Goal: Task Accomplishment & Management: Manage account settings

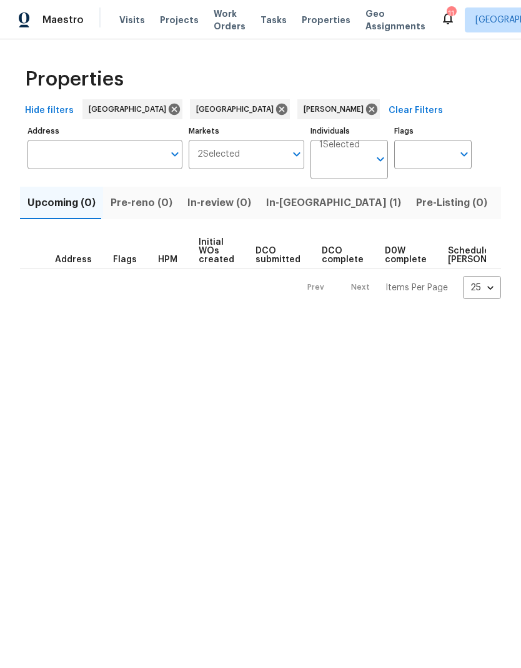
click at [131, 18] on span "Visits" at bounding box center [132, 20] width 26 height 12
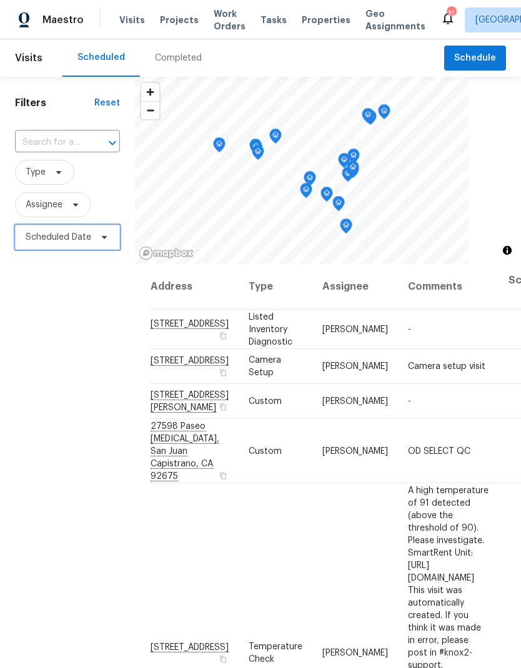
click at [76, 236] on span "Scheduled Date" at bounding box center [59, 237] width 66 height 12
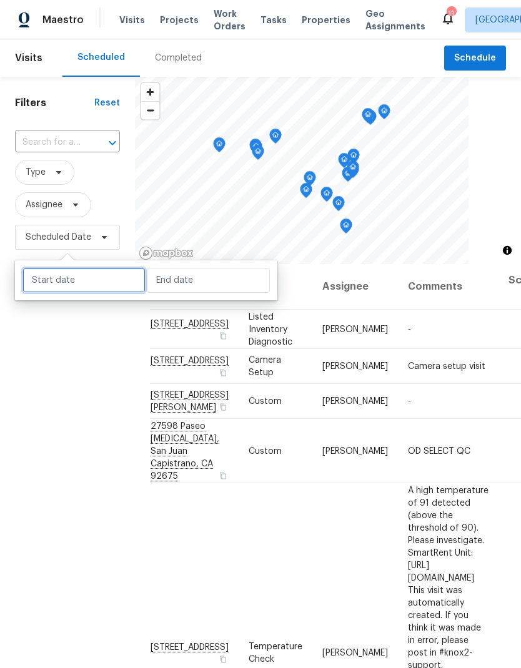
click at [70, 283] on input "text" at bounding box center [83, 280] width 123 height 25
select select "7"
select select "2025"
select select "8"
select select "2025"
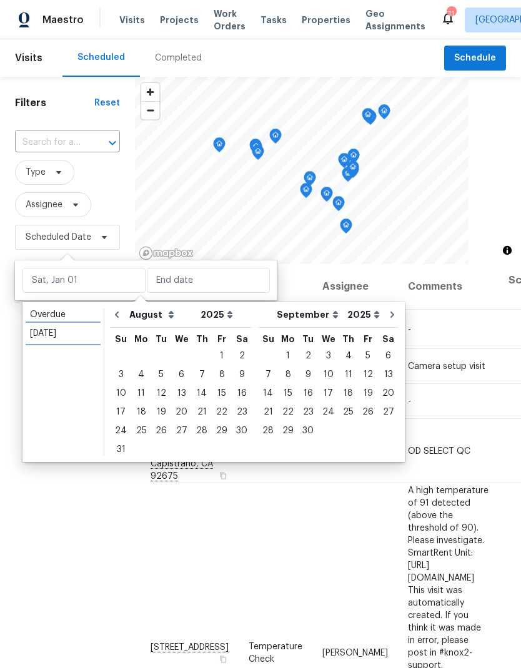
click at [63, 330] on div "Today" at bounding box center [63, 333] width 66 height 12
type input "[DATE]"
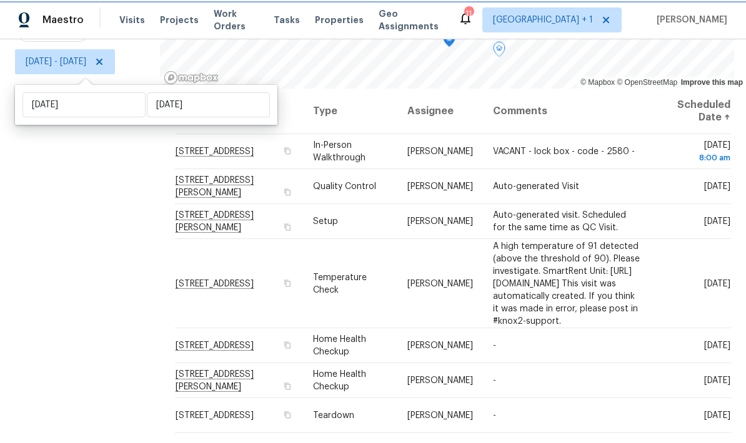
click at [0, 0] on icon at bounding box center [0, 0] width 0 height 0
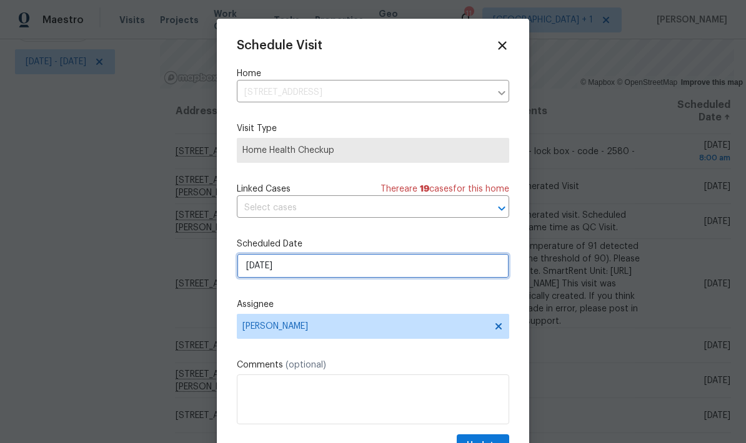
click at [376, 264] on input "[DATE]" at bounding box center [373, 266] width 272 height 25
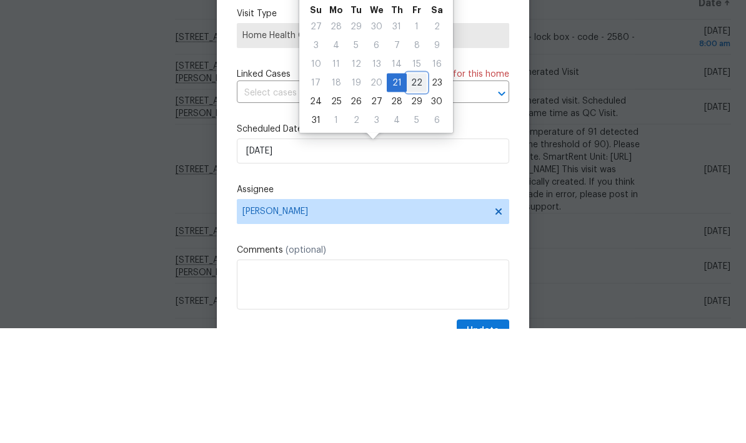
click at [409, 189] on div "22" at bounding box center [417, 197] width 20 height 17
type input "[DATE]"
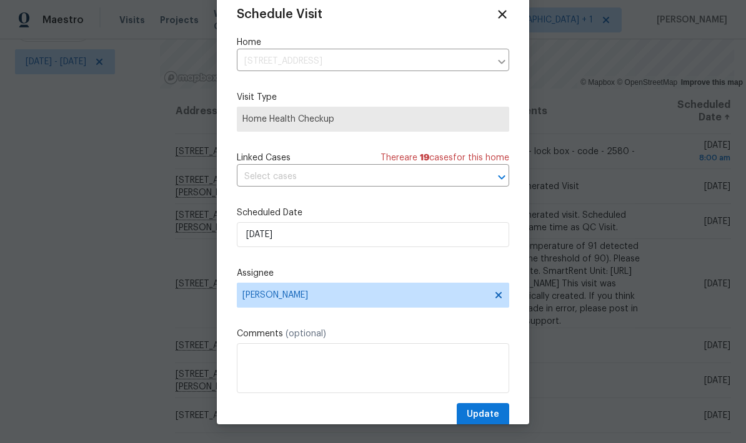
scroll to position [31, 0]
click at [485, 418] on span "Update" at bounding box center [483, 415] width 32 height 16
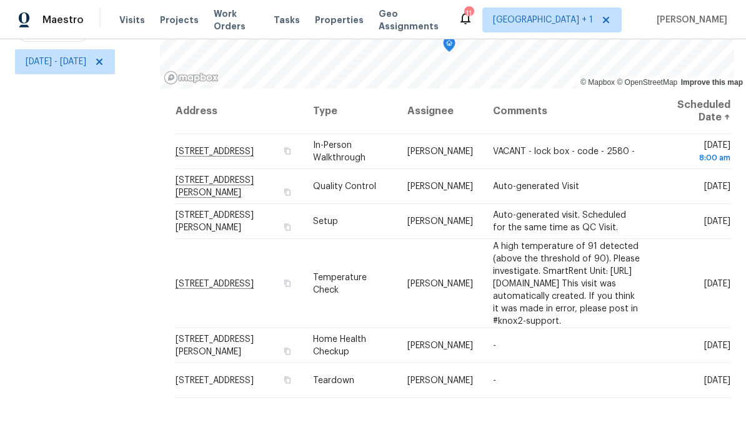
click at [520, 345] on td "-" at bounding box center [566, 345] width 167 height 35
click at [0, 0] on span at bounding box center [0, 0] width 0 height 0
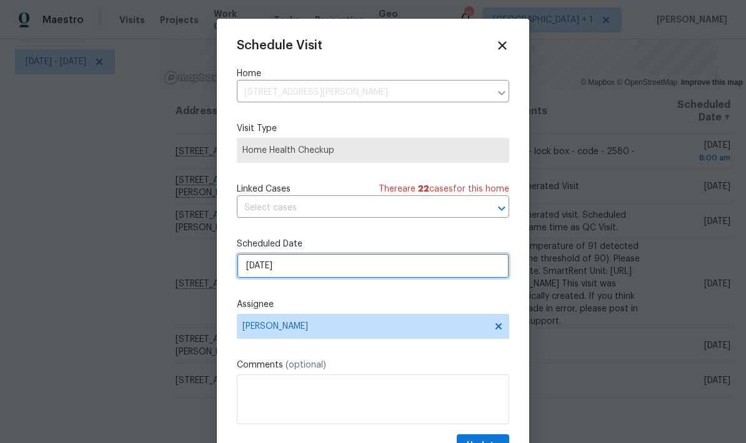
click at [332, 264] on input "[DATE]" at bounding box center [373, 266] width 272 height 25
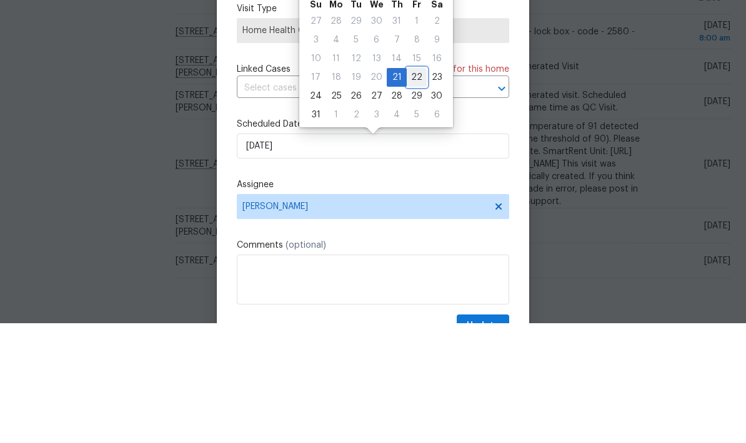
click at [411, 189] on div "22" at bounding box center [417, 197] width 20 height 17
type input "[DATE]"
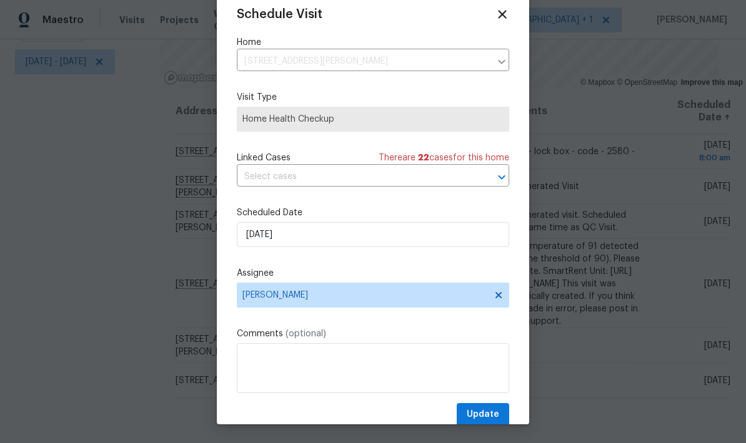
scroll to position [31, 0]
click at [485, 420] on span "Update" at bounding box center [483, 415] width 32 height 16
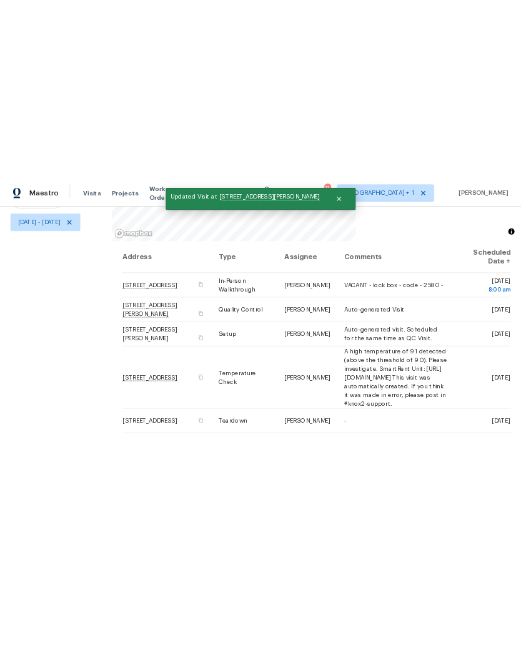
scroll to position [131, 0]
